Goal: Obtain resource: Download file/media

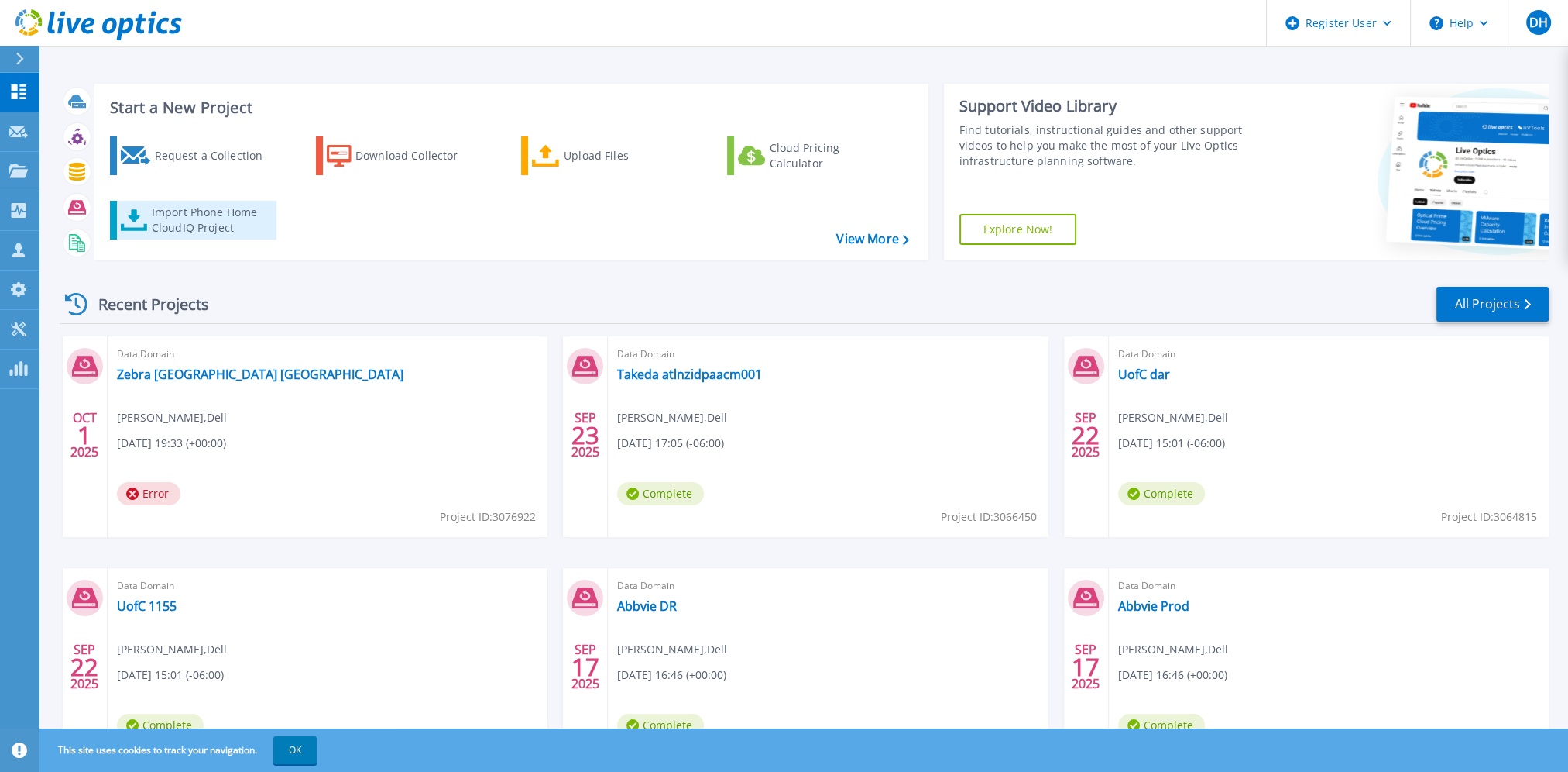
click at [199, 220] on div "Import Phone Home CloudIQ Project" at bounding box center [212, 220] width 121 height 31
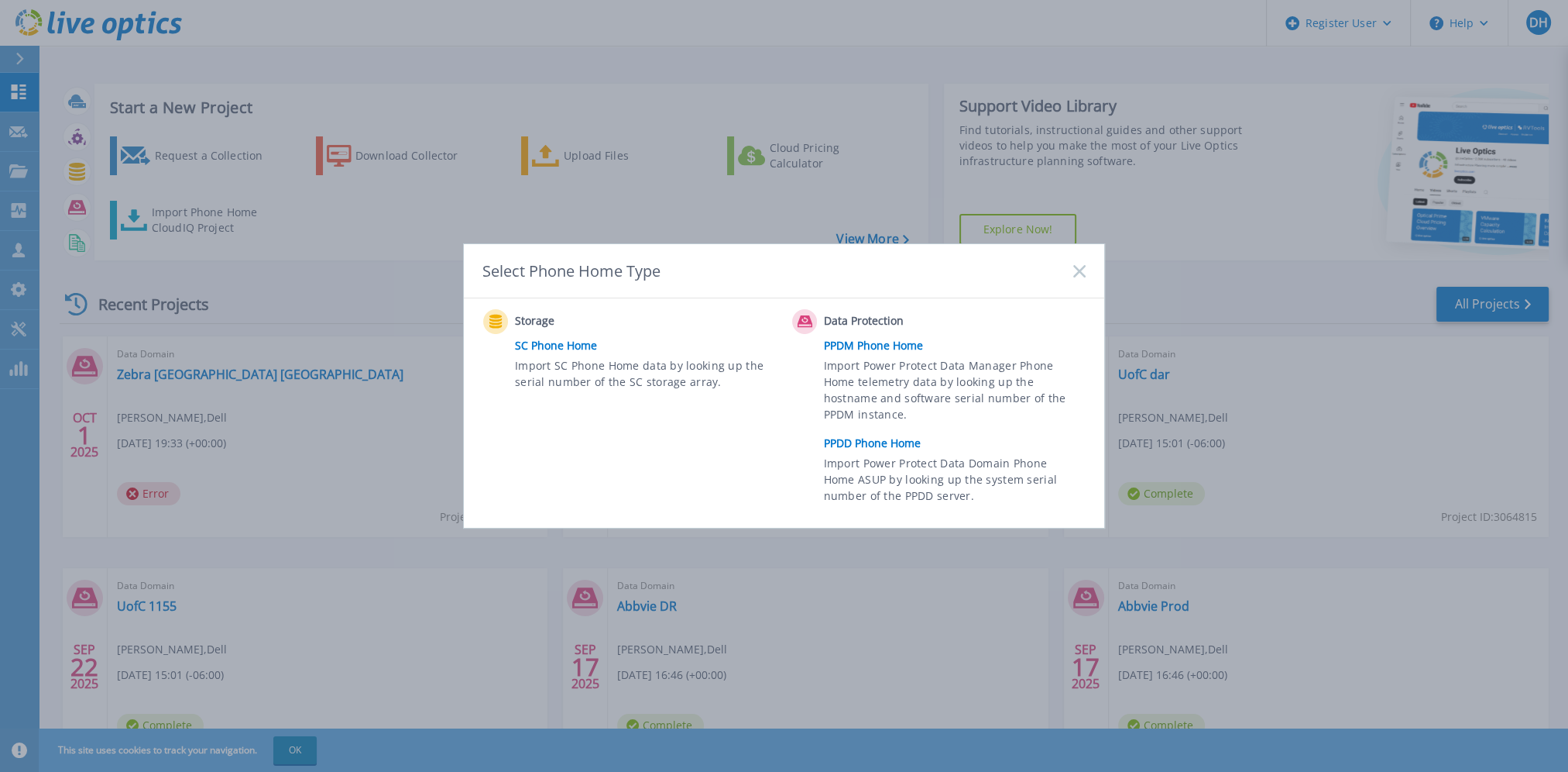
click at [876, 441] on link "PPDD Phone Home" at bounding box center [959, 444] width 270 height 23
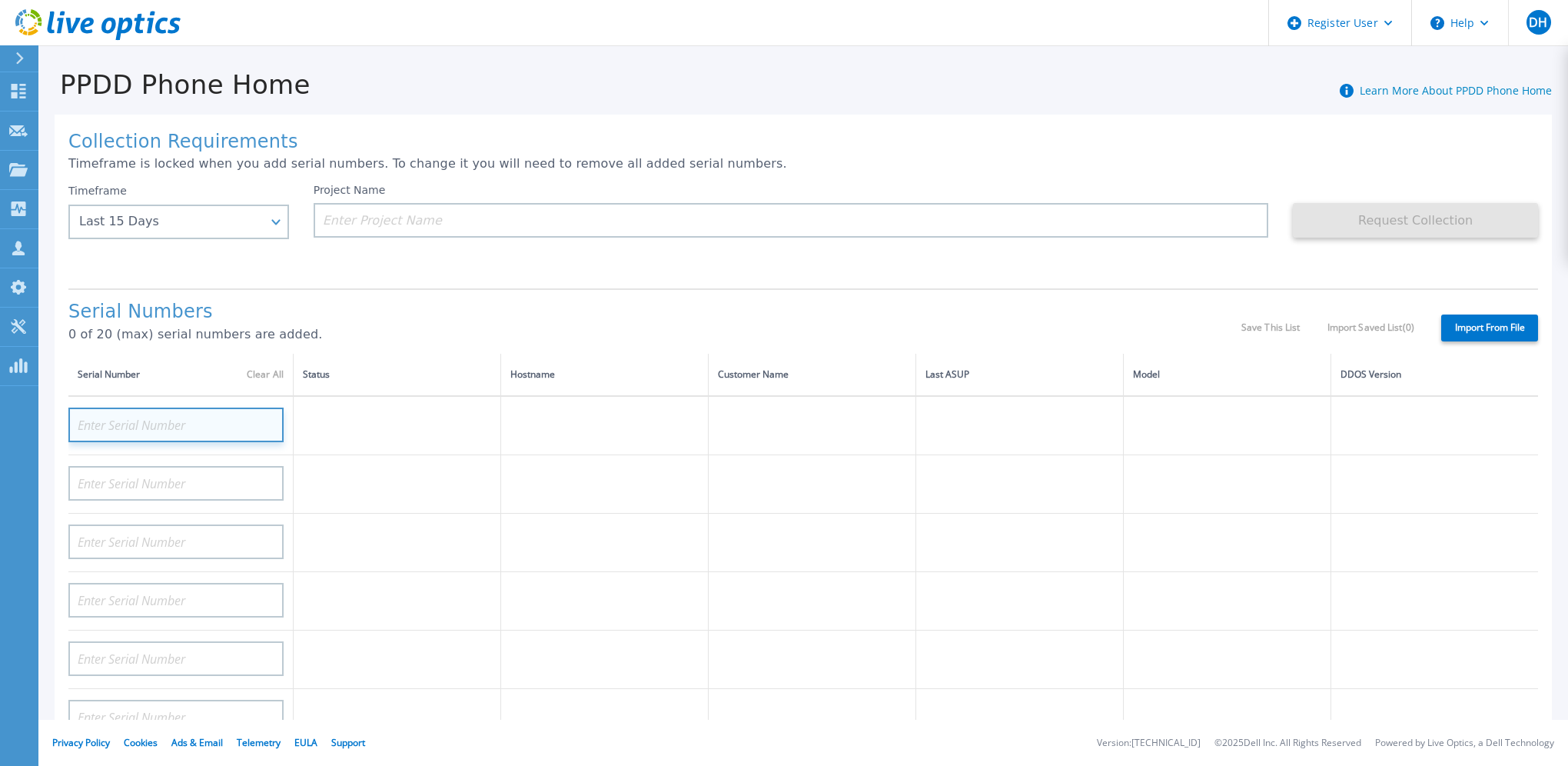
click at [194, 409] on input at bounding box center [176, 425] width 215 height 35
click at [175, 417] on input at bounding box center [176, 425] width 215 height 35
paste input "APM00220303746"
type input "APM00220303746"
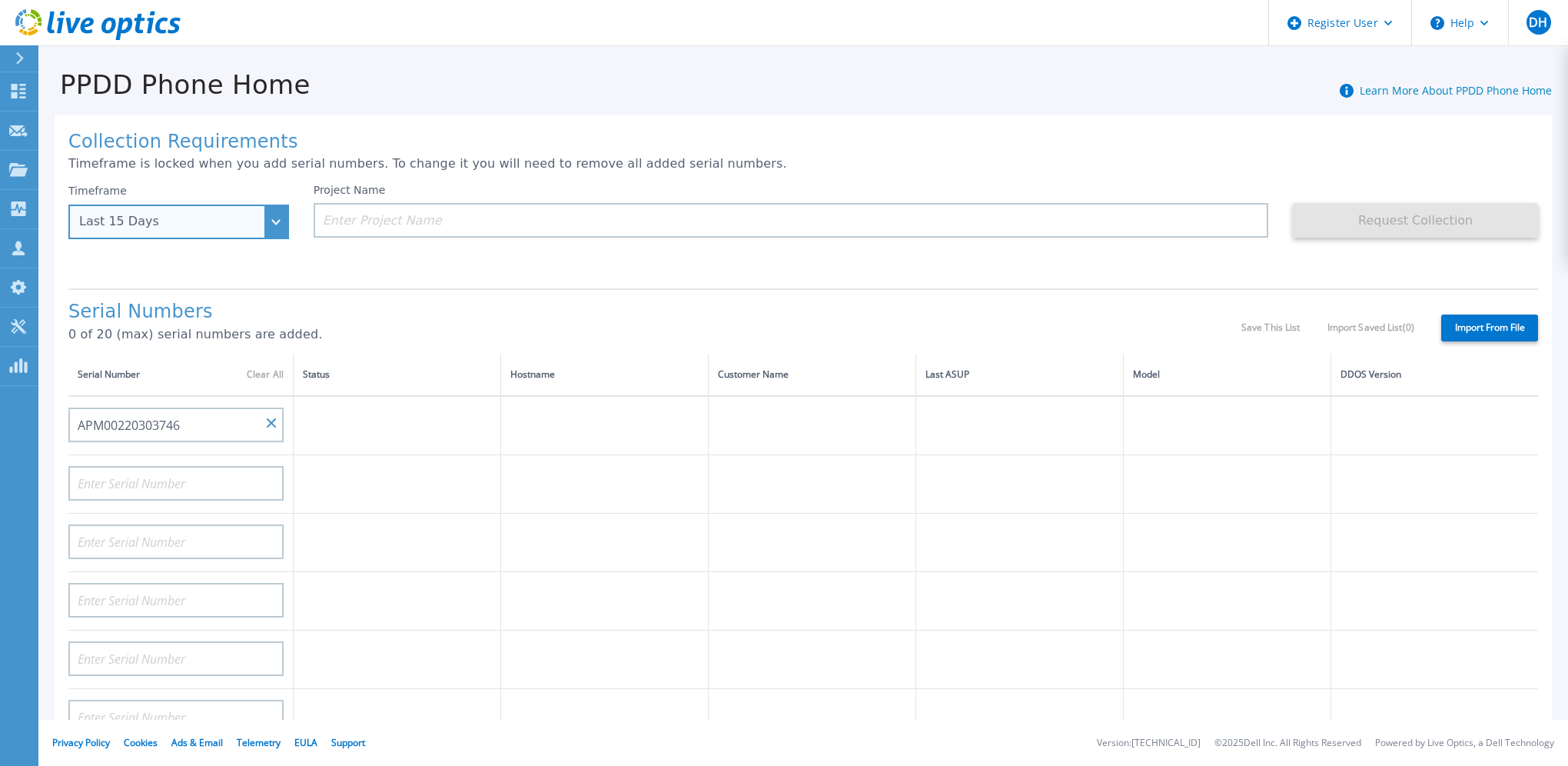
click at [272, 231] on div "Timeframe Last 15 Days Last 15 Days Last 2 Months Last 6 Months Last 1 Year Las…" at bounding box center [179, 210] width 221 height 55
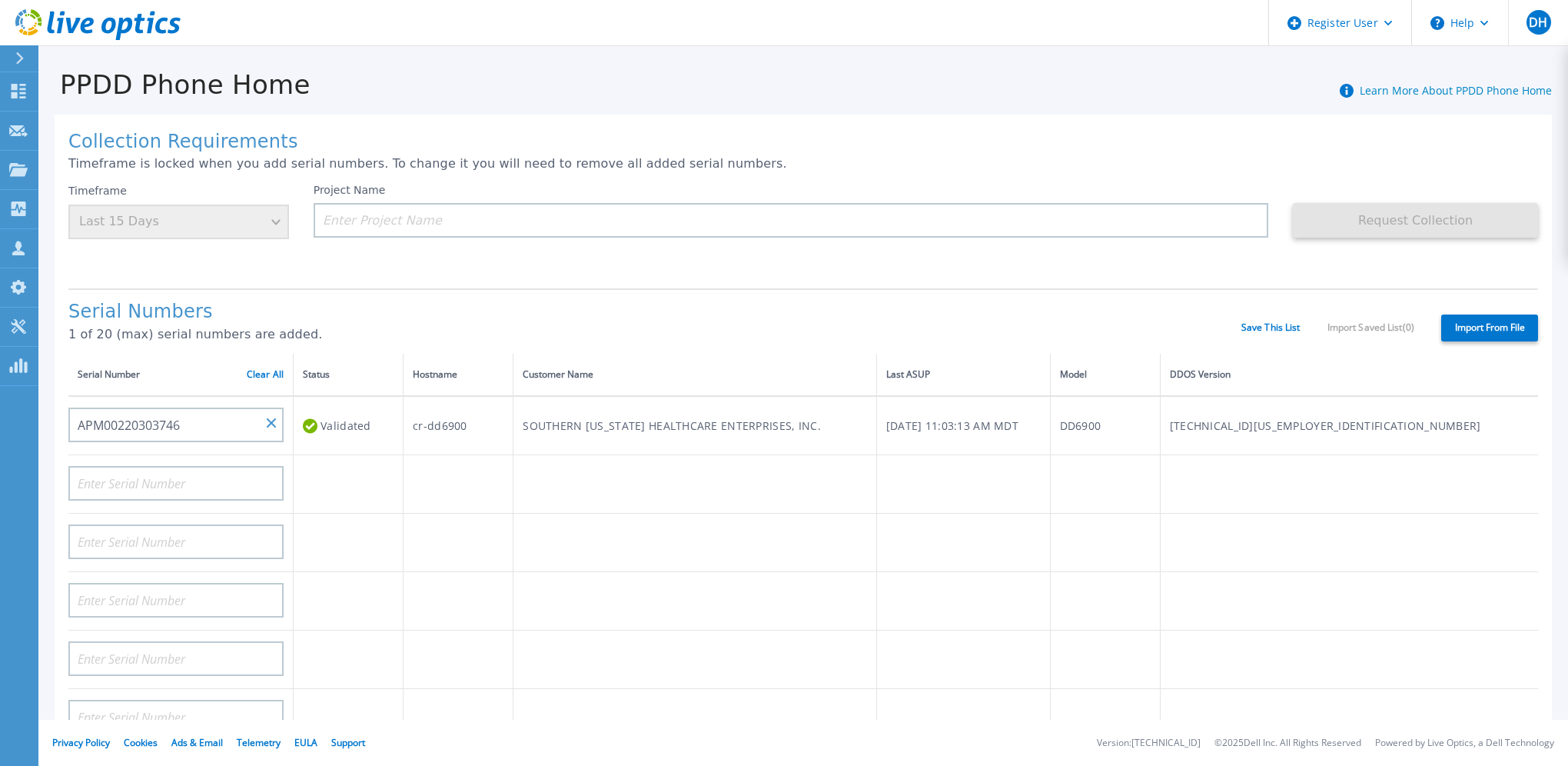
click at [276, 218] on div "Timeframe Last 15 Days" at bounding box center [179, 210] width 221 height 55
click at [270, 221] on div "Timeframe Last 15 Days" at bounding box center [179, 210] width 221 height 55
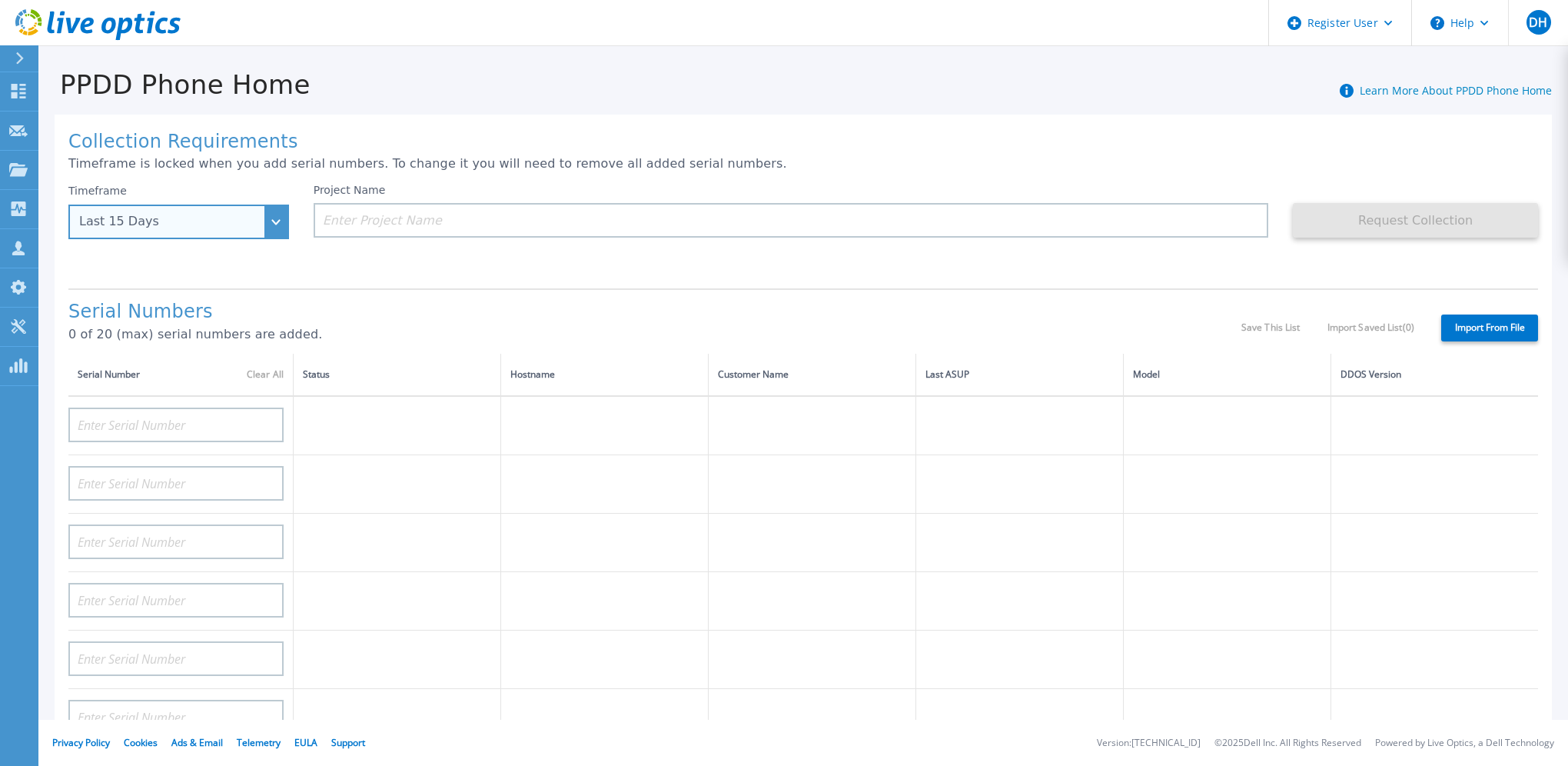
click at [260, 231] on div "Last 15 Days" at bounding box center [179, 222] width 221 height 35
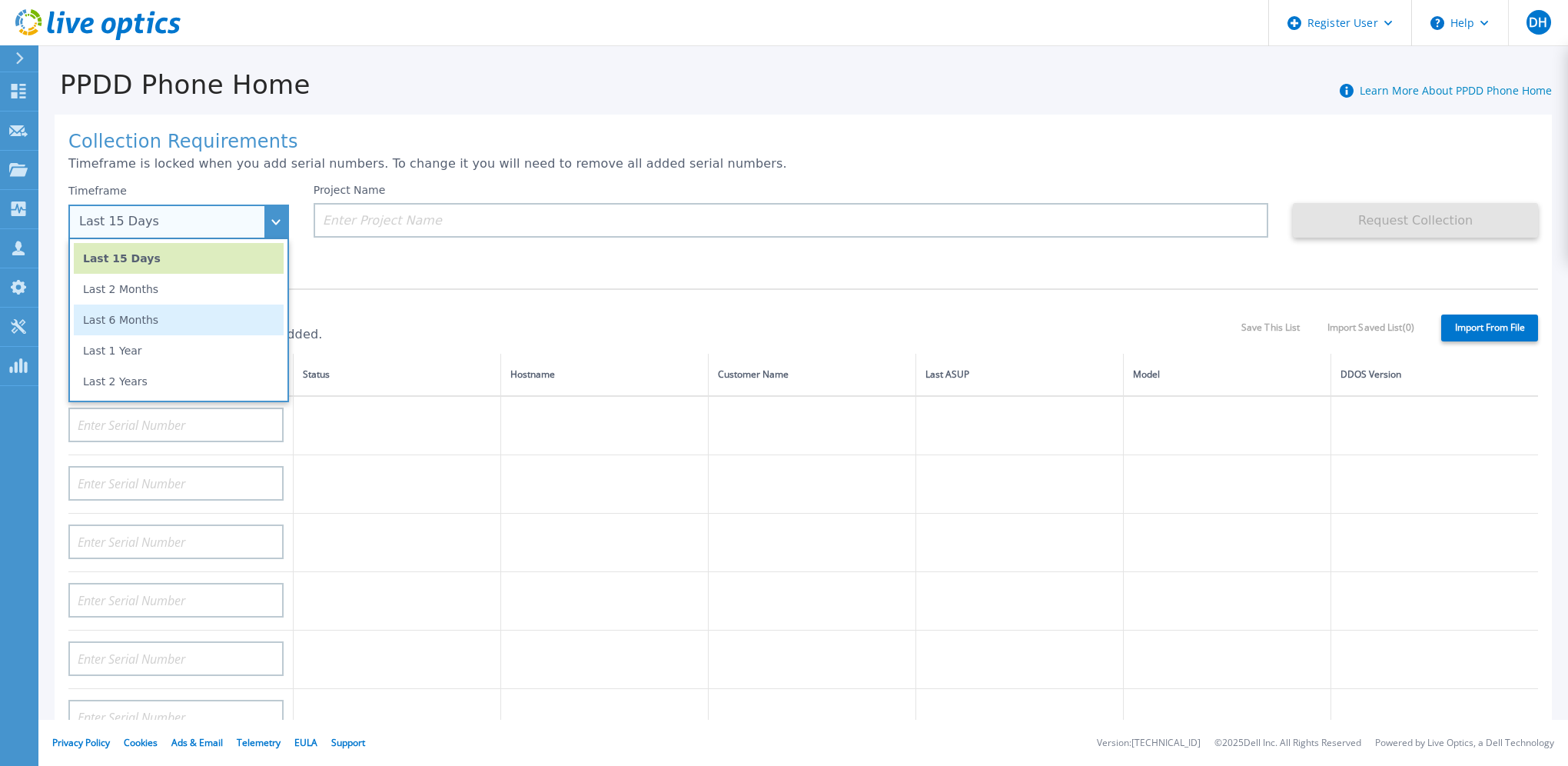
click at [203, 323] on li "Last 6 Months" at bounding box center [178, 320] width 209 height 31
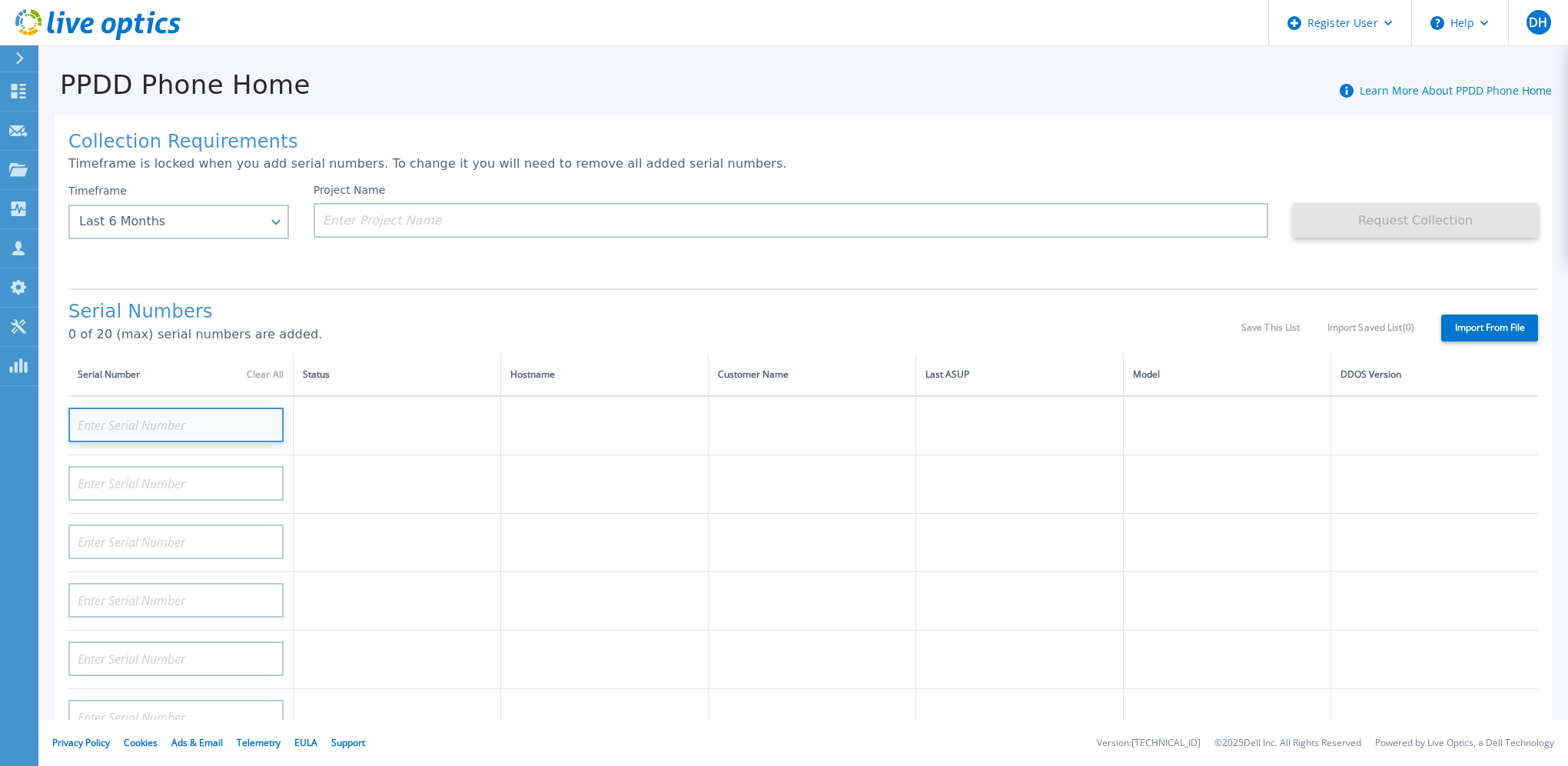
click at [190, 417] on input at bounding box center [176, 425] width 215 height 35
paste input "APM00220303746"
type input "APM00220303746"
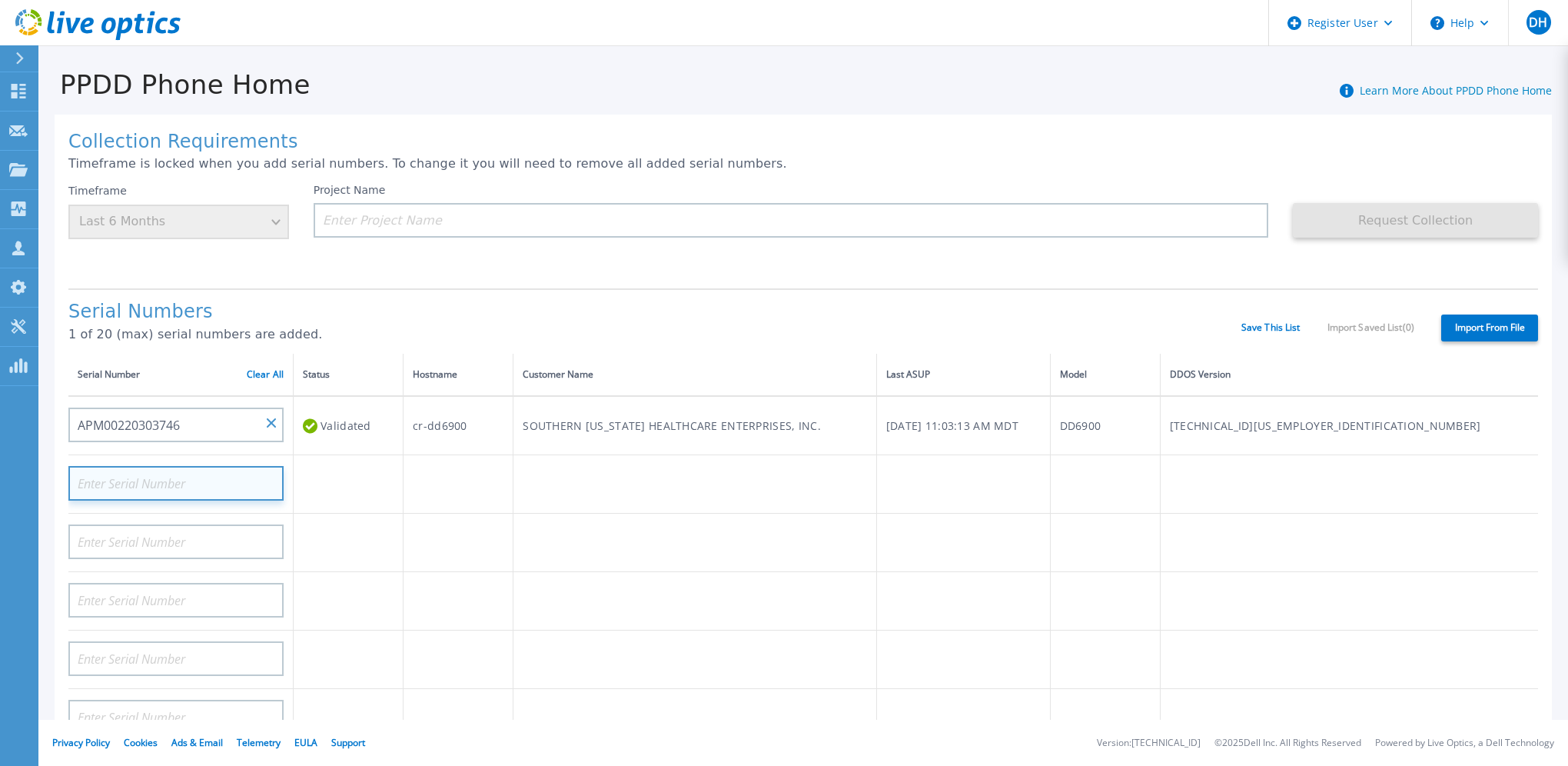
click at [194, 483] on input at bounding box center [176, 483] width 215 height 35
paste input "APX00231006066"
type input "APX00231006066"
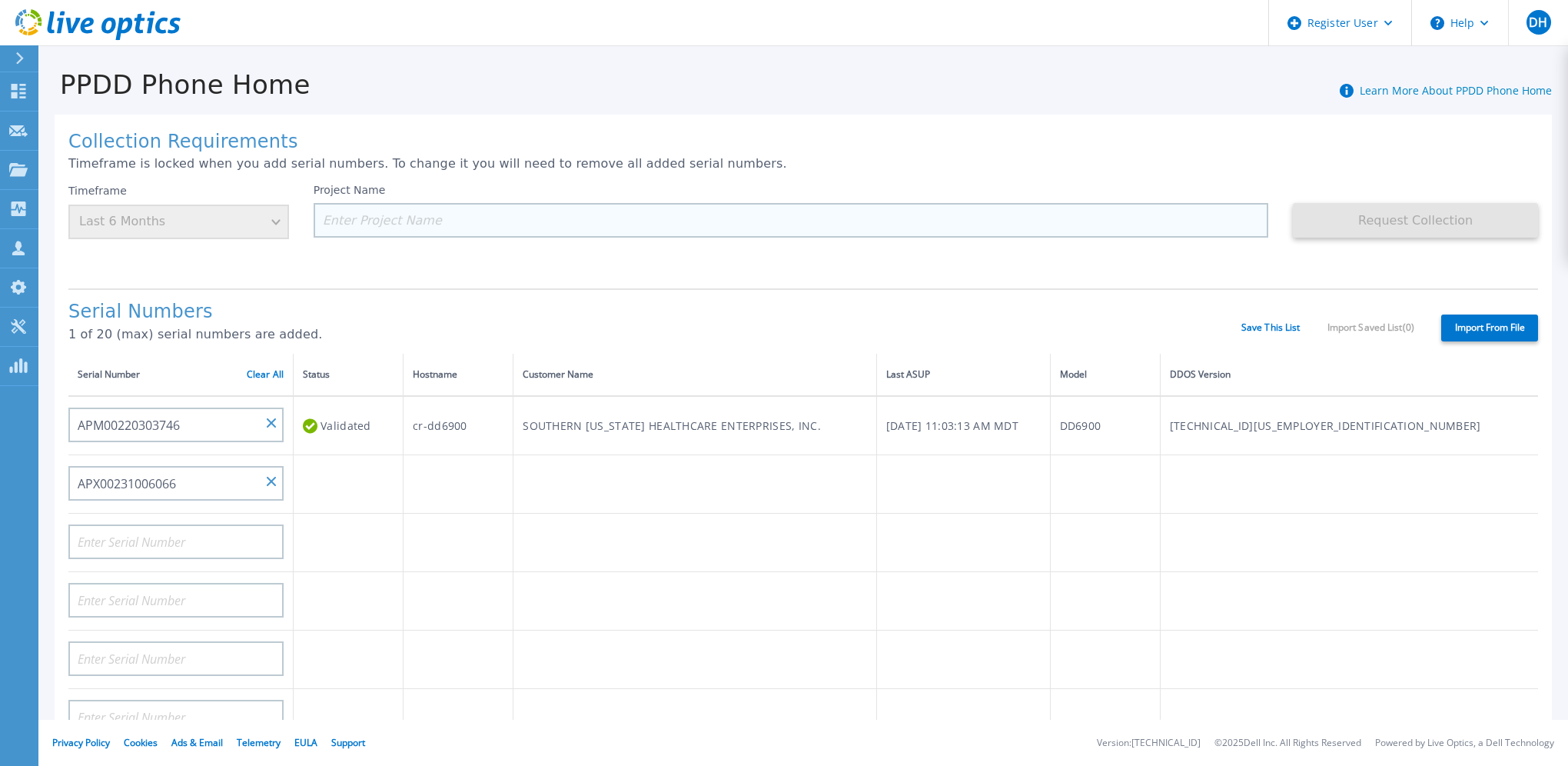
click at [418, 230] on input at bounding box center [790, 220] width 955 height 35
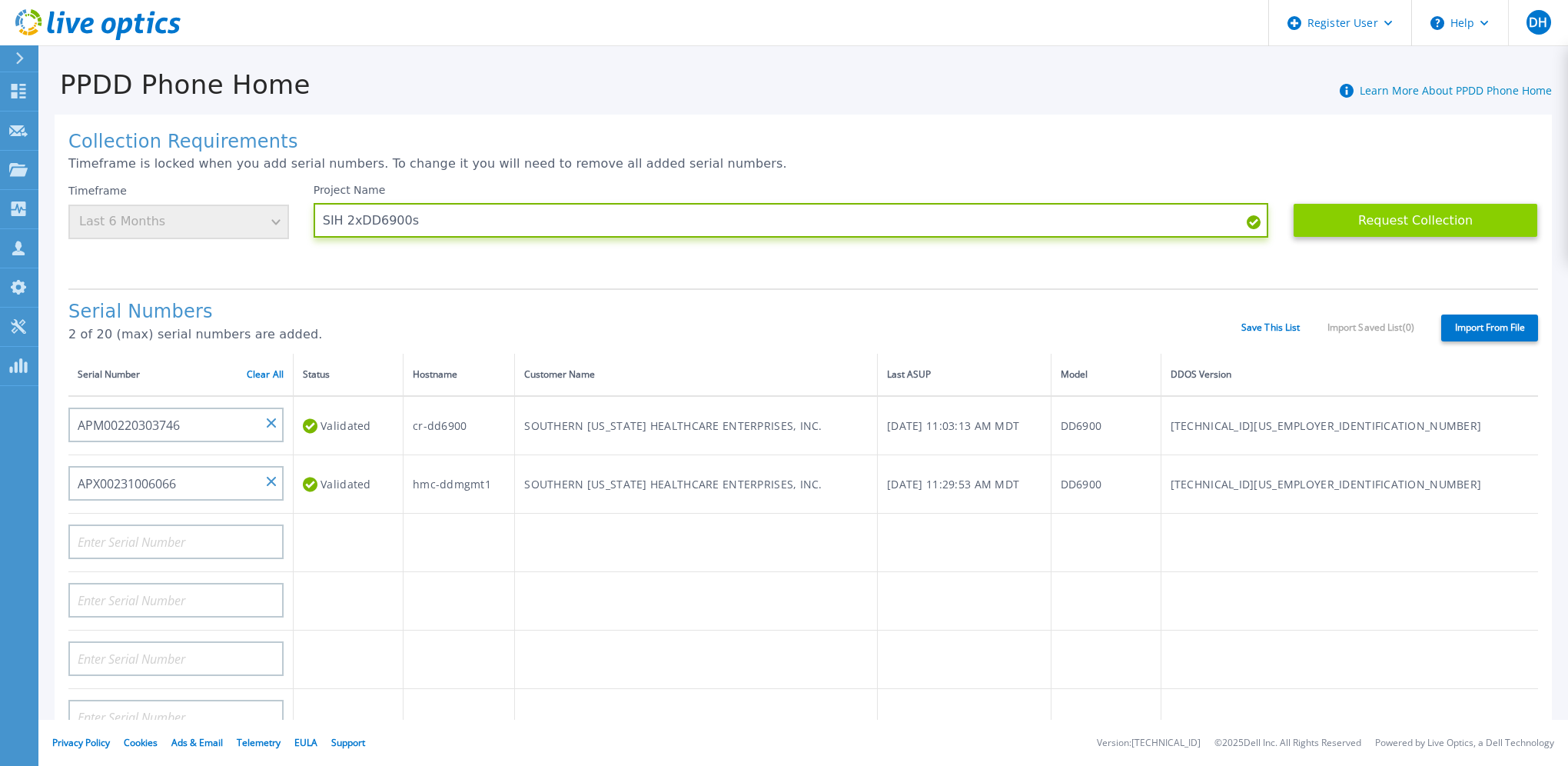
type input "SIH 2xDD6900s"
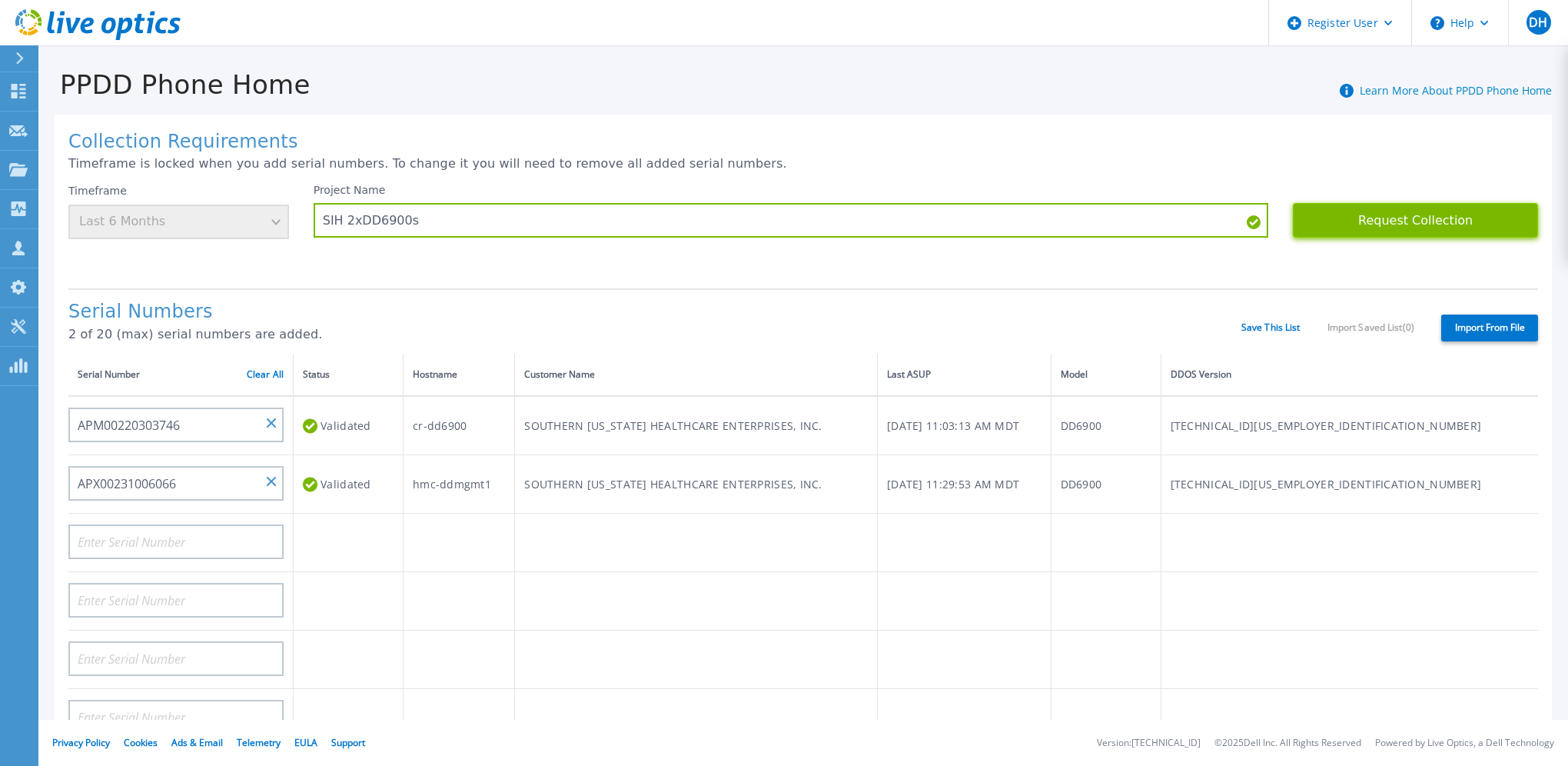
click at [1358, 218] on button "Request Collection" at bounding box center [1415, 220] width 245 height 35
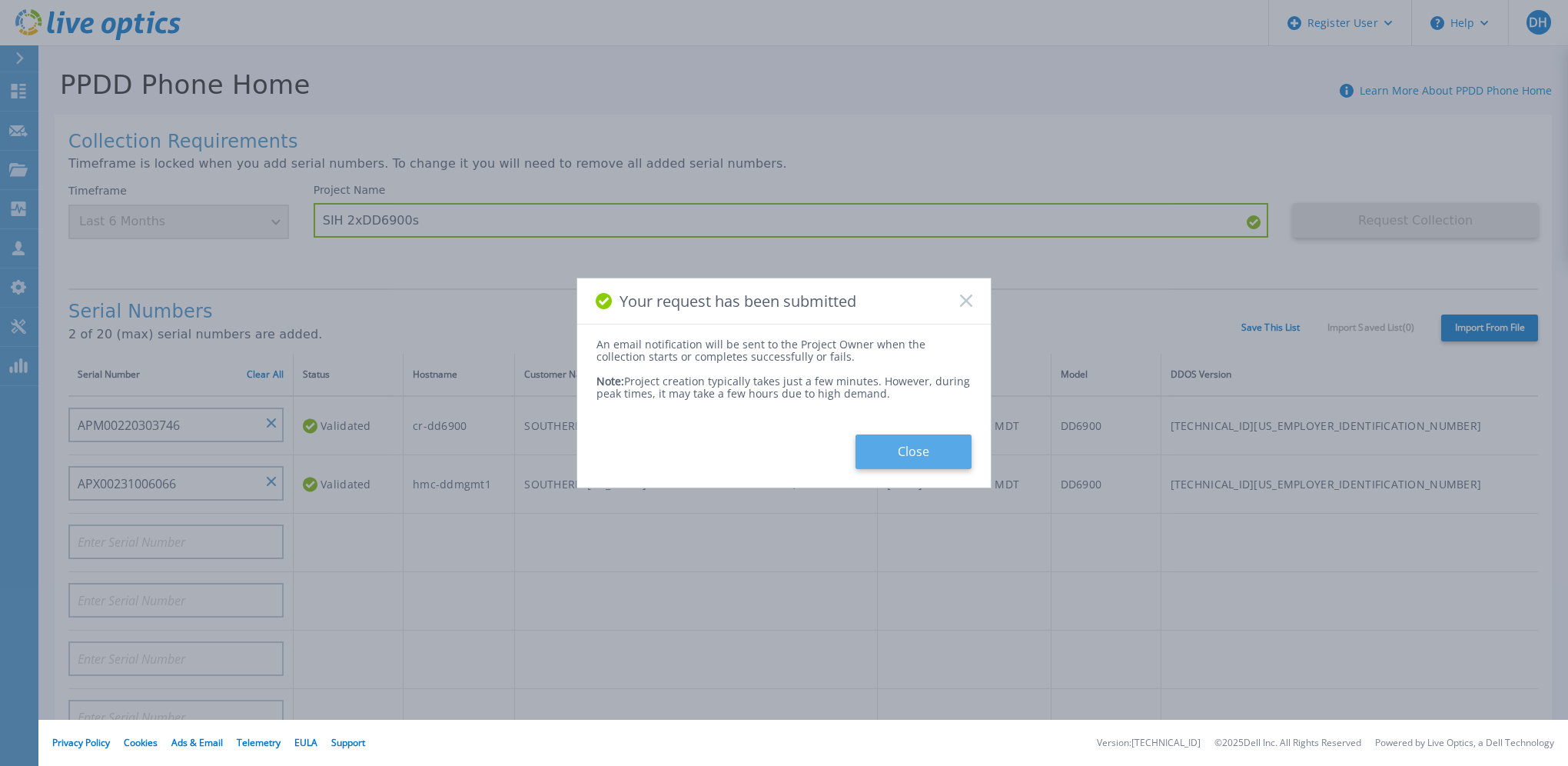
click at [907, 447] on button "Close" at bounding box center [913, 452] width 116 height 35
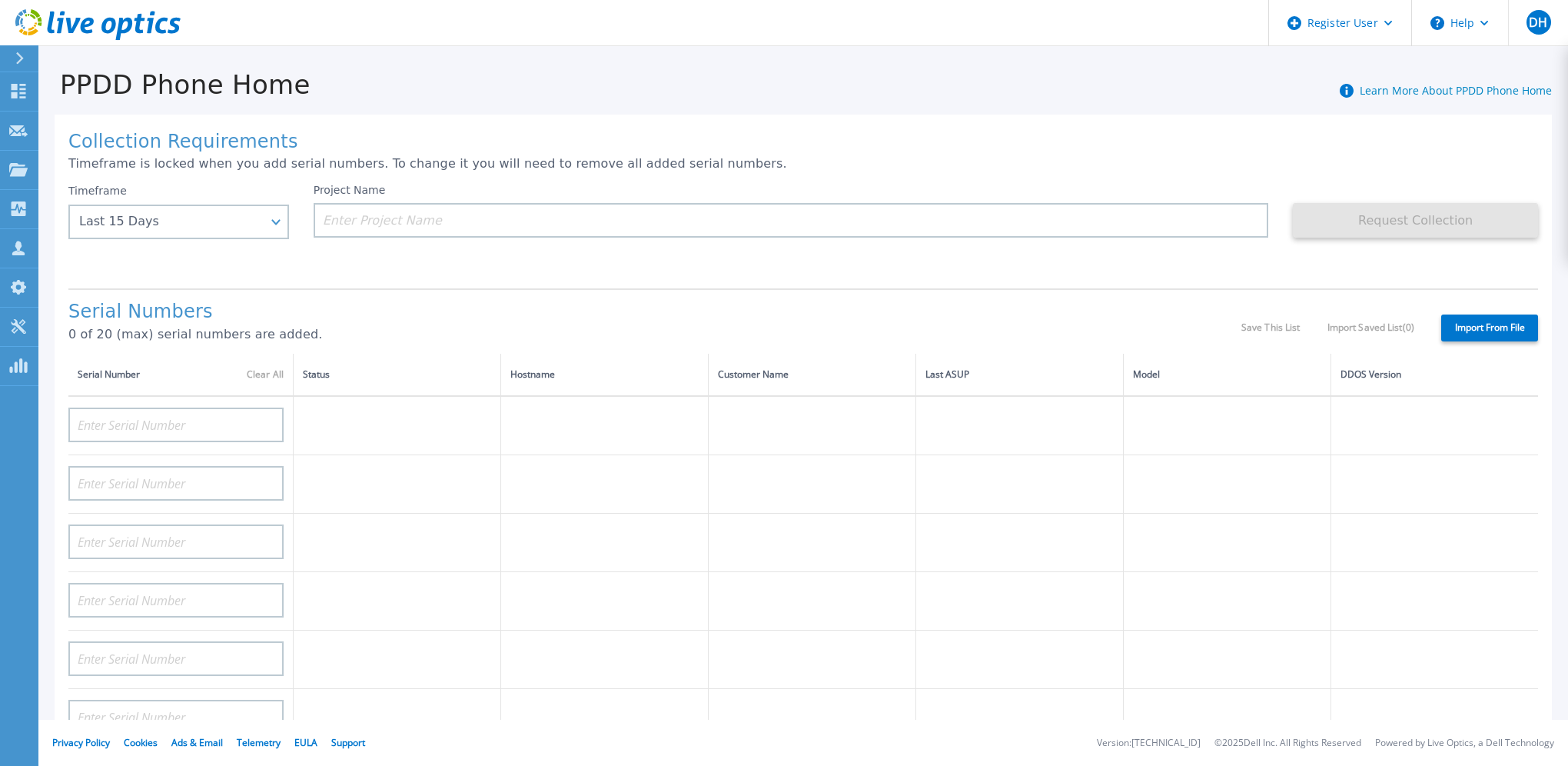
click at [1098, 142] on h1 "Collection Requirements" at bounding box center [804, 143] width 1470 height 21
click at [12, 98] on icon at bounding box center [18, 90] width 15 height 15
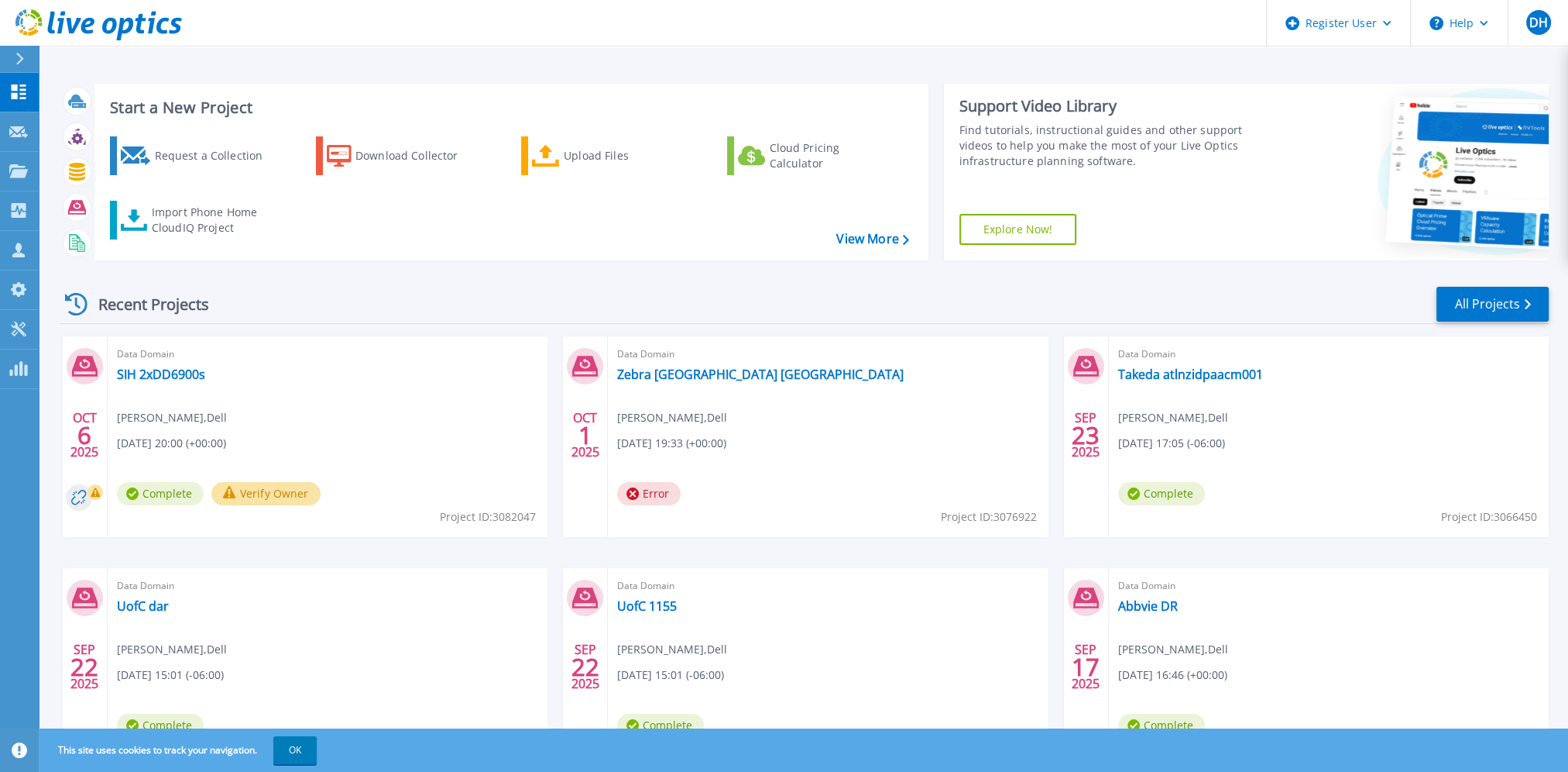
click at [260, 490] on button "Verify Owner" at bounding box center [266, 493] width 109 height 23
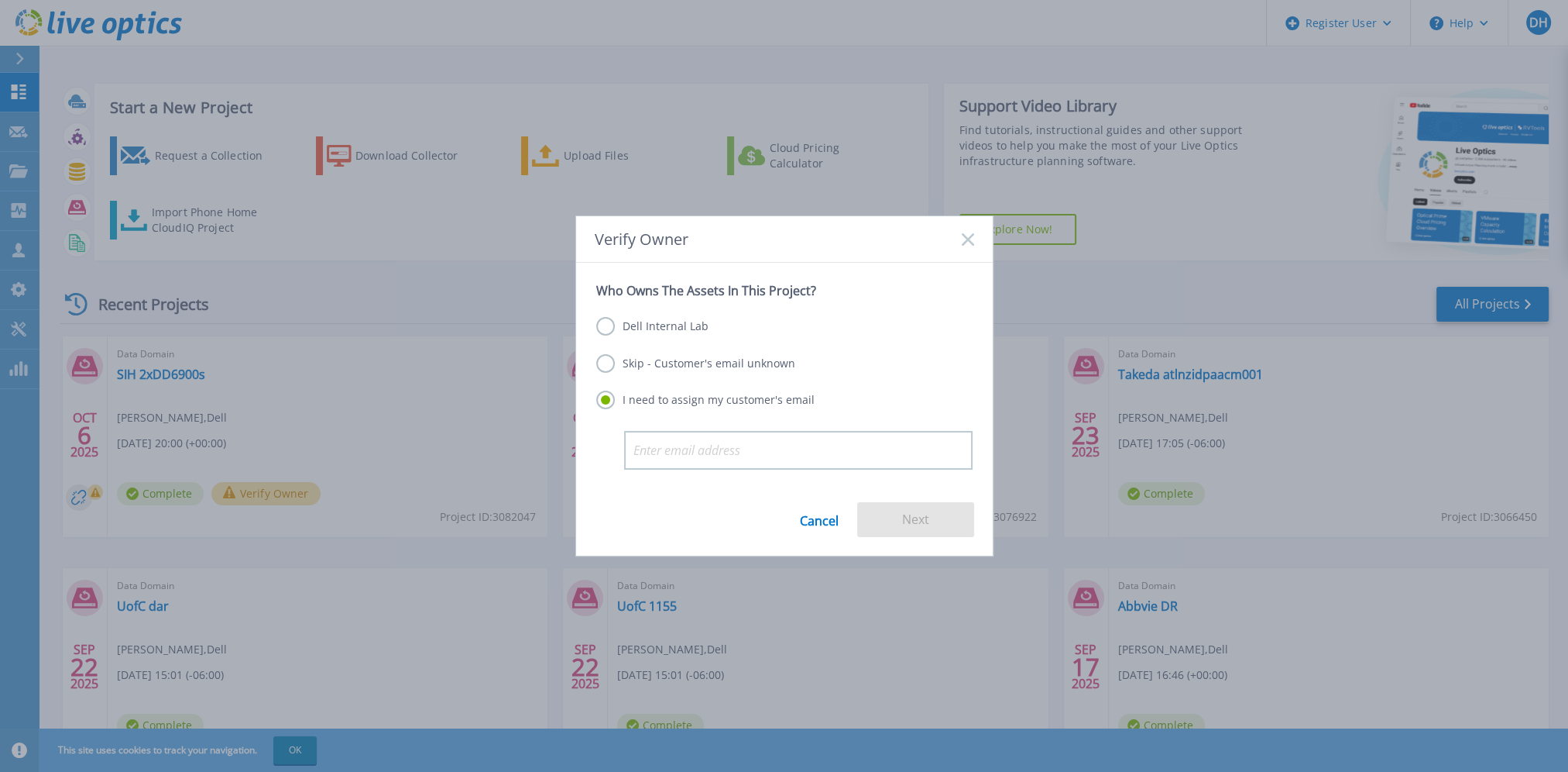
click at [689, 331] on label "Dell Internal Lab" at bounding box center [652, 325] width 112 height 19
click at [0, 0] on input "Dell Internal Lab" at bounding box center [0, 0] width 0 height 0
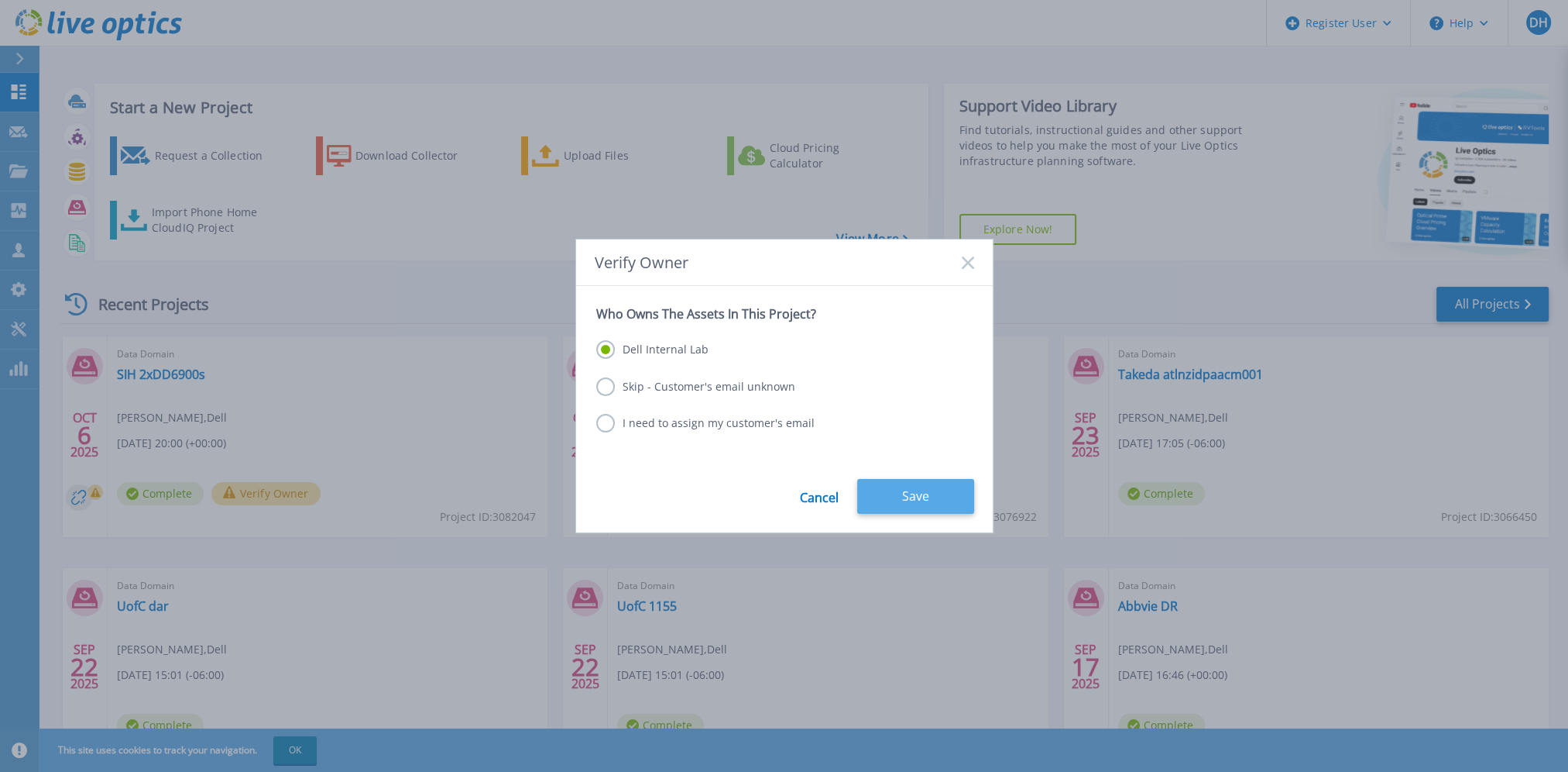
click at [913, 493] on button "Save" at bounding box center [916, 496] width 117 height 35
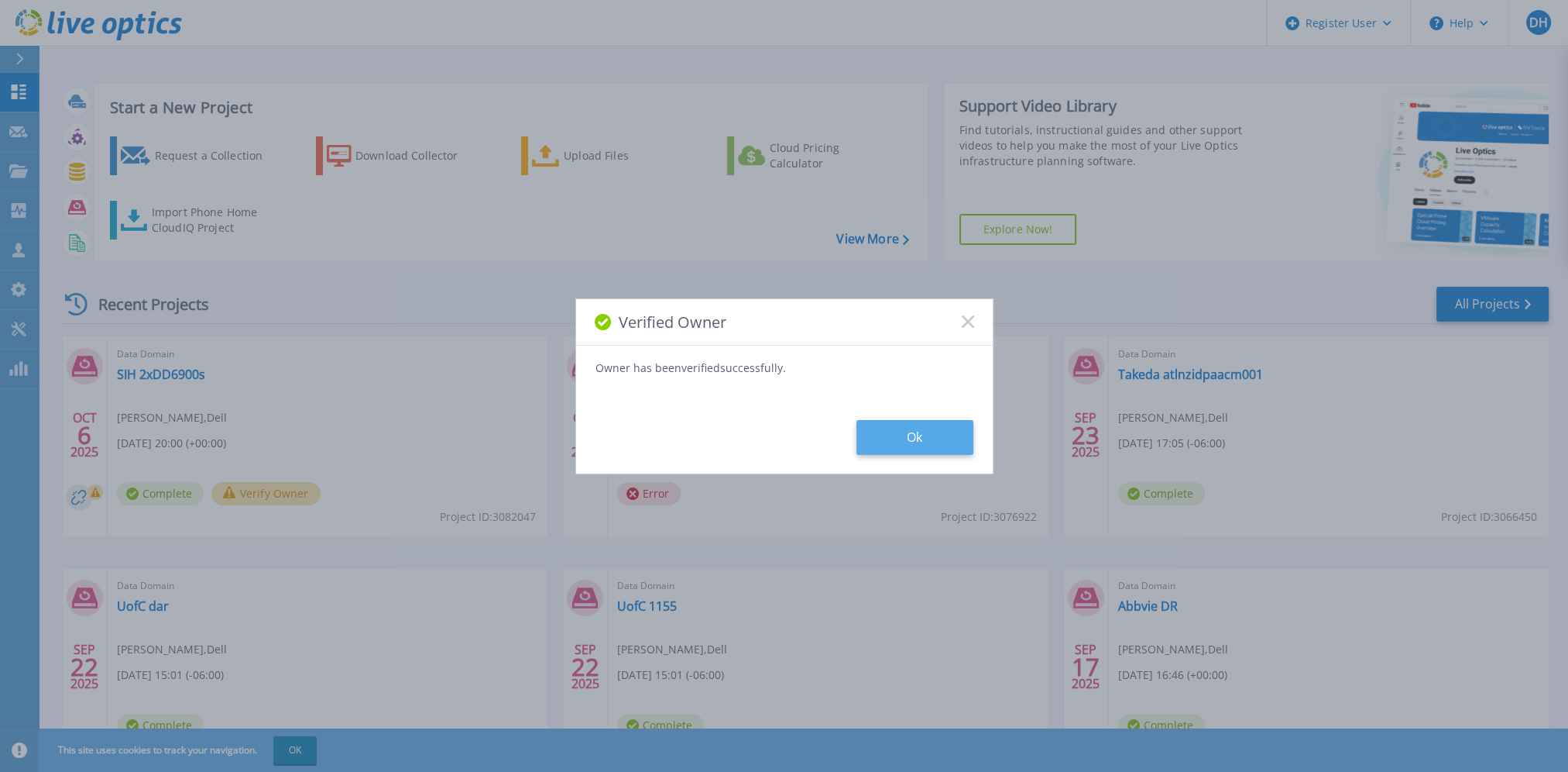
click at [929, 421] on button "Ok" at bounding box center [915, 438] width 117 height 35
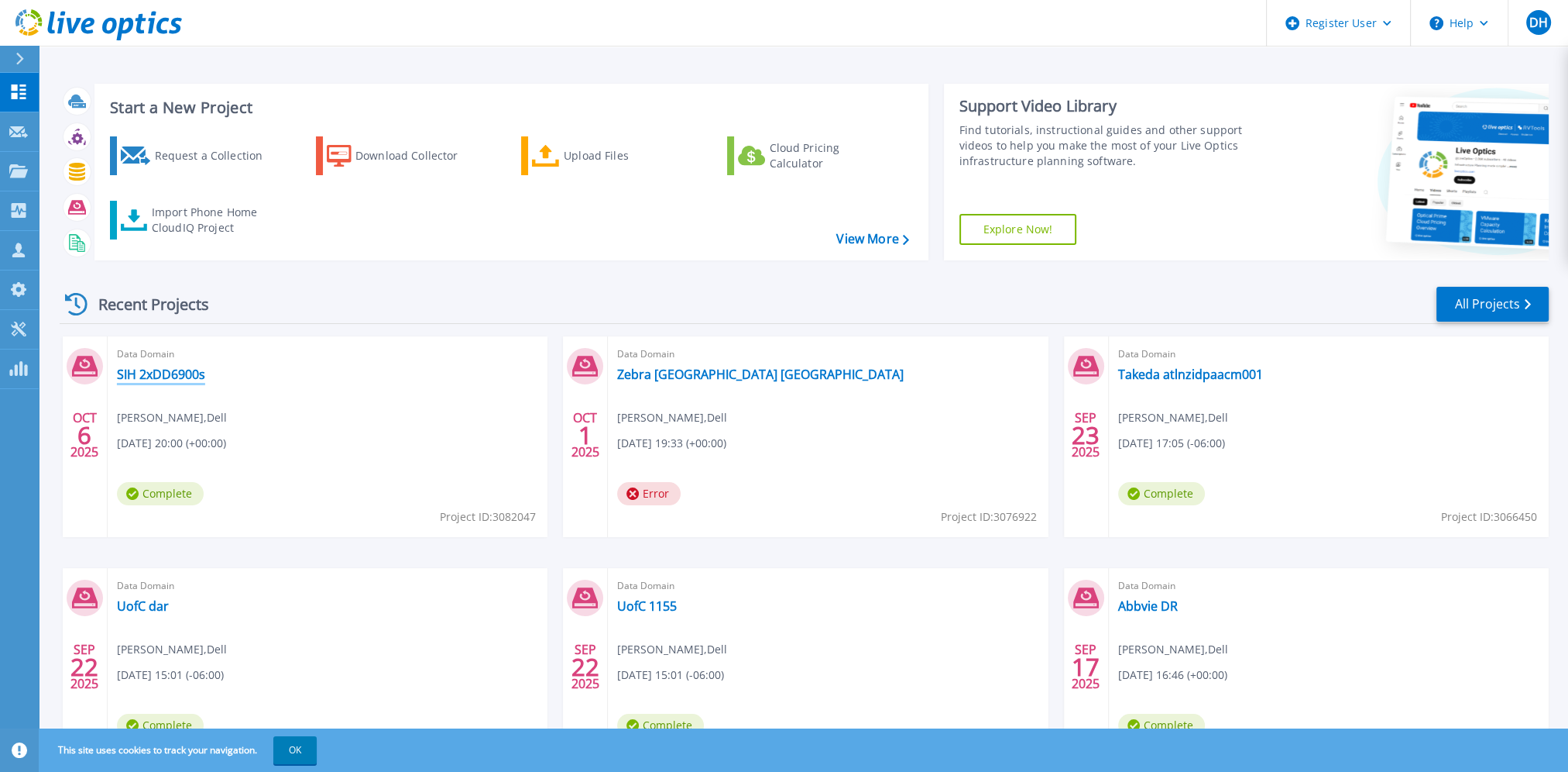
click at [177, 375] on link "SIH 2xDD6900s" at bounding box center [161, 374] width 88 height 16
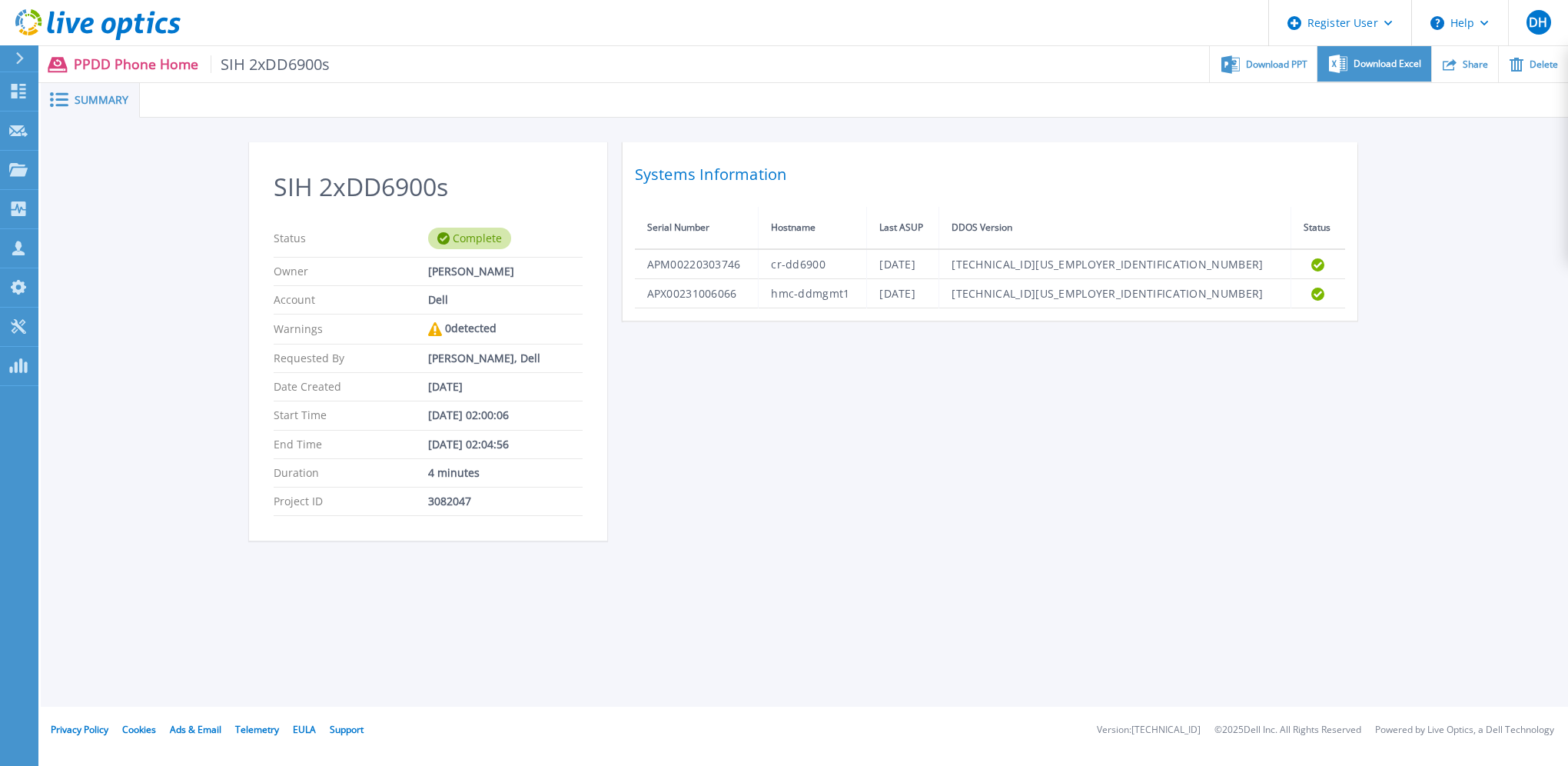
click at [1374, 66] on span "Download Excel" at bounding box center [1388, 64] width 68 height 10
click at [1445, 241] on div "SIH 2xDD6900s Status Complete Owner [PERSON_NAME] Account Dell Warnings 0 detec…" at bounding box center [804, 349] width 1527 height 464
click at [1279, 70] on div "Download PPT" at bounding box center [1264, 64] width 107 height 36
